Goal: Navigation & Orientation: Find specific page/section

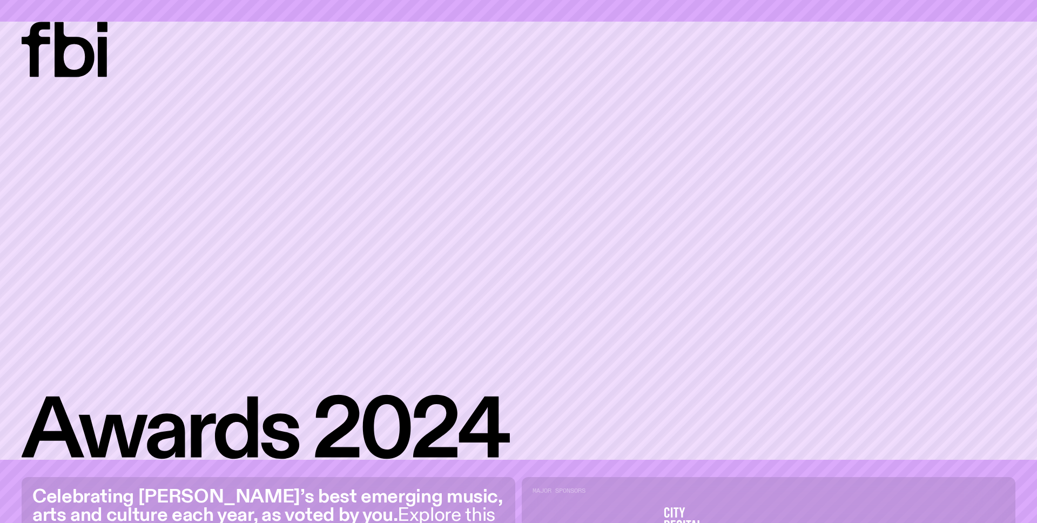
drag, startPoint x: 401, startPoint y: 130, endPoint x: 222, endPoint y: 80, distance: 186.1
click at [398, 129] on icon at bounding box center [519, 241] width 994 height 438
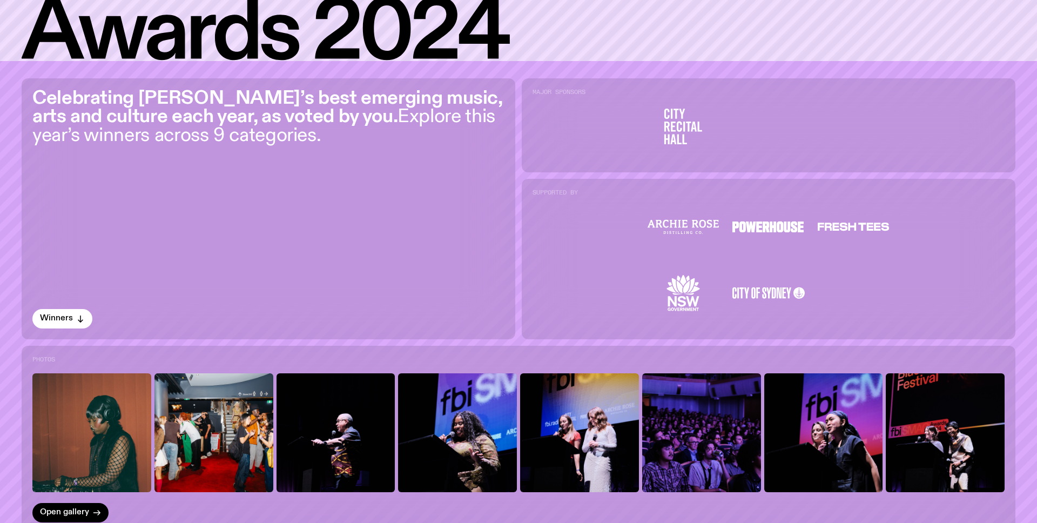
scroll to position [433, 0]
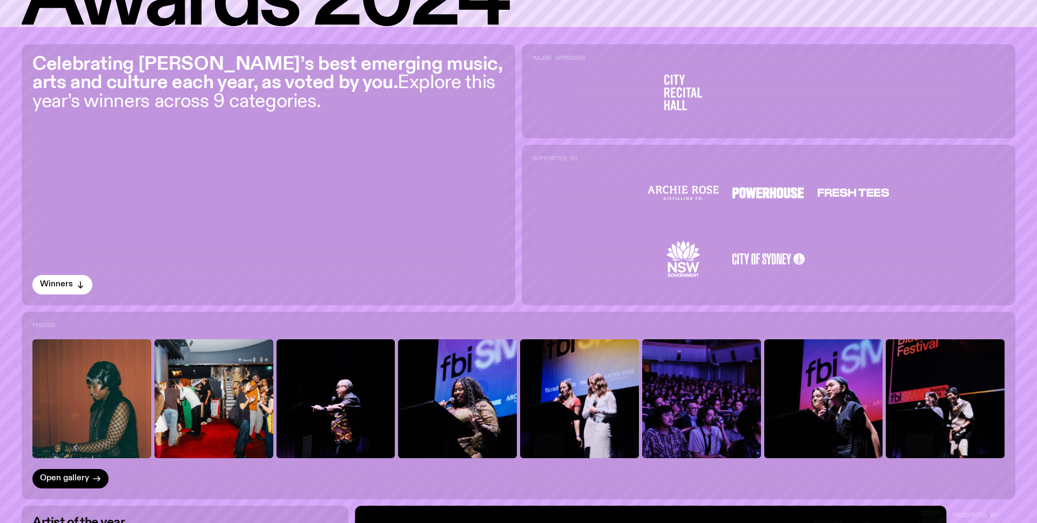
click at [381, 189] on div "Celebrating [PERSON_NAME]’s best emerging music, arts and culture each year, as…" at bounding box center [269, 174] width 494 height 261
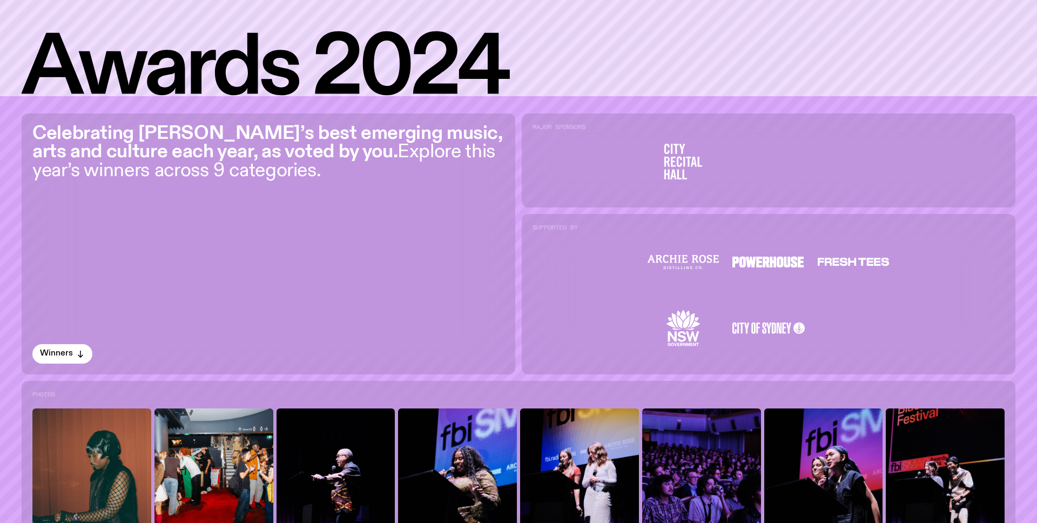
scroll to position [0, 0]
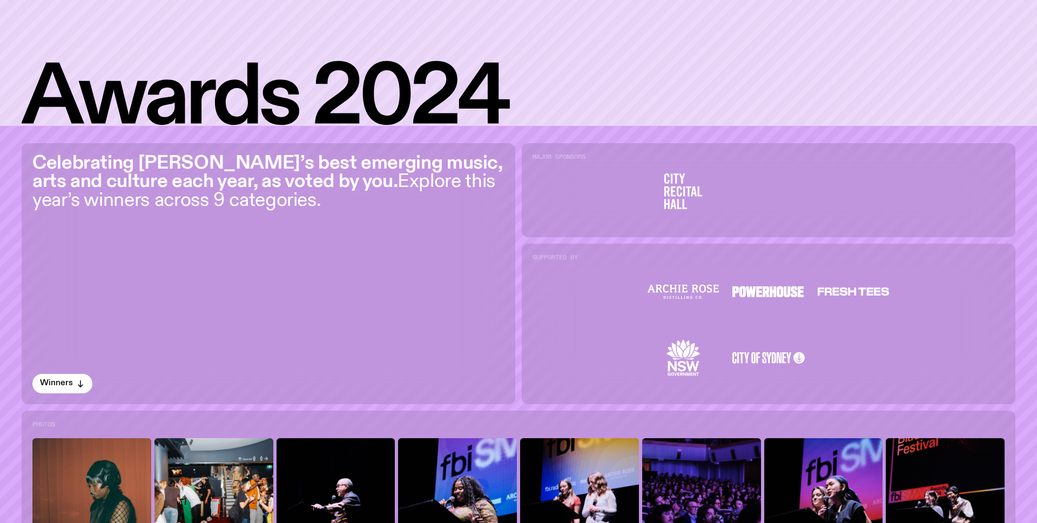
scroll to position [341, 0]
